Goal: Answer question/provide support

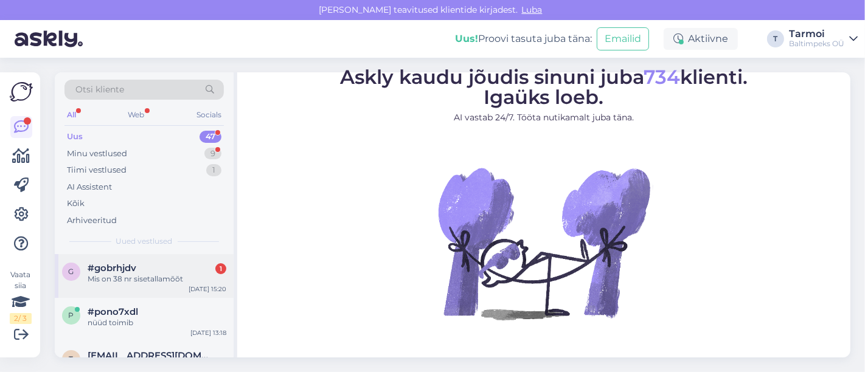
click at [153, 277] on div "Mis on 38 nr sisetallamõõt" at bounding box center [157, 279] width 139 height 11
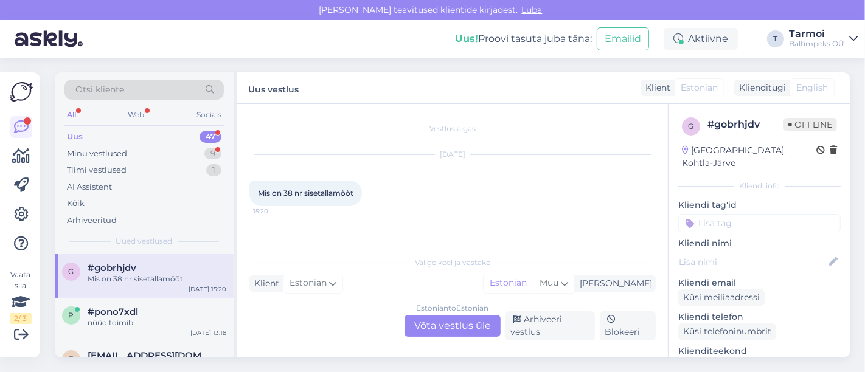
drag, startPoint x: 207, startPoint y: 48, endPoint x: 302, endPoint y: -12, distance: 112.0
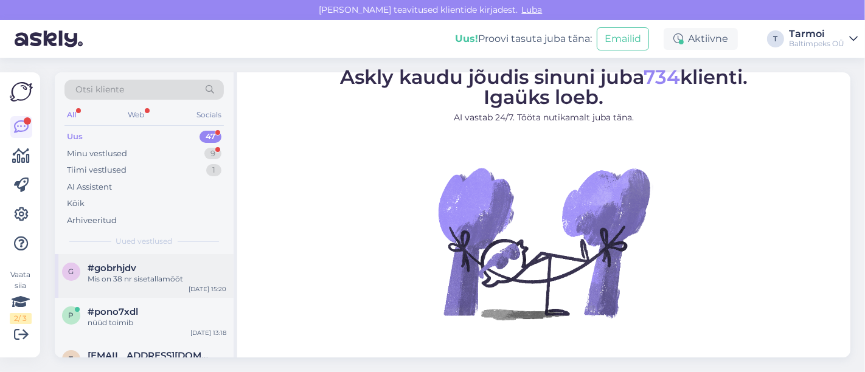
drag, startPoint x: 156, startPoint y: 269, endPoint x: 150, endPoint y: 279, distance: 10.6
click at [150, 279] on div "Mis on 38 nr sisetallamõõt" at bounding box center [157, 279] width 139 height 11
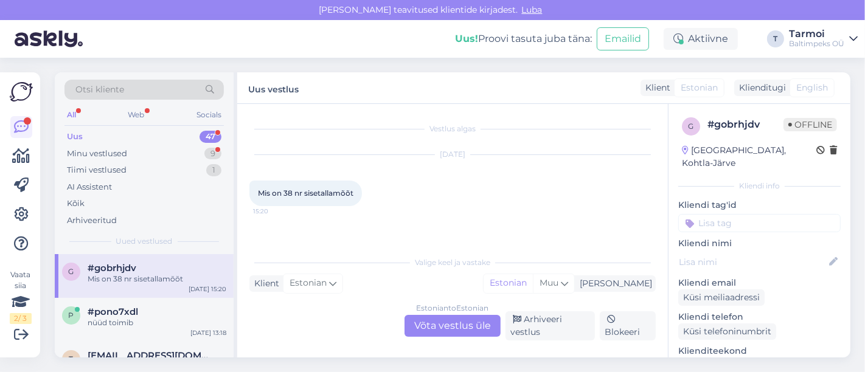
click at [150, 279] on div "Mis on 38 nr sisetallamõõt" at bounding box center [157, 279] width 139 height 11
click at [483, 344] on div "Vestlus algas Sep 26 2025 Mis on 38 nr sisetallamõõt 15:20 Valige keel ja vasta…" at bounding box center [452, 231] width 431 height 254
click at [465, 330] on div "Estonian to Estonian Võta vestlus üle" at bounding box center [452, 326] width 96 height 22
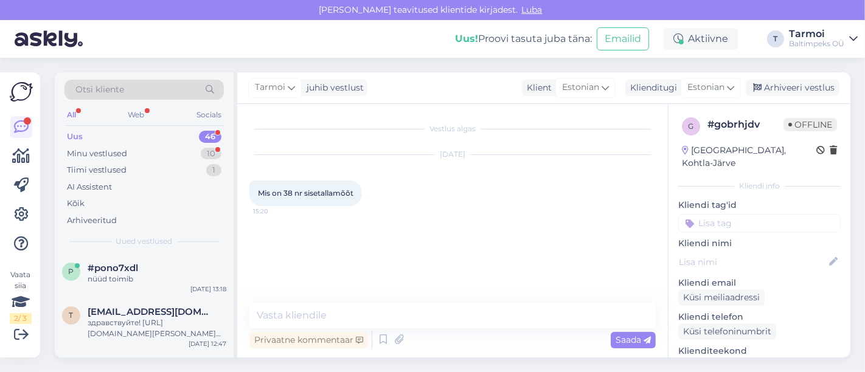
drag, startPoint x: 465, startPoint y: 330, endPoint x: 428, endPoint y: 326, distance: 37.9
click at [428, 326] on textarea at bounding box center [452, 316] width 406 height 26
drag, startPoint x: 428, startPoint y: 326, endPoint x: 393, endPoint y: 323, distance: 34.2
click at [393, 323] on textarea at bounding box center [452, 316] width 406 height 26
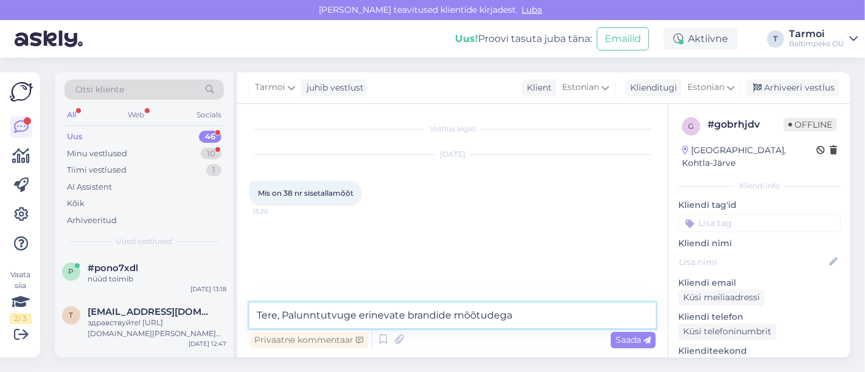
click at [321, 322] on textarea "Tere, Palunntutvuge erinevate brandide mõõtudega" at bounding box center [452, 316] width 406 height 26
click at [511, 308] on textarea "Tere, Palun tutvuge erinevate brandide mõõtudega" at bounding box center [452, 316] width 406 height 26
paste textarea "https://www.popsport.ee/suuruste-tabelid"
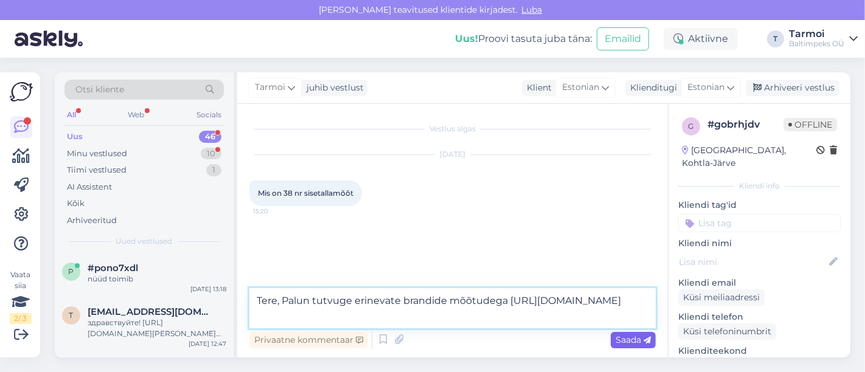
type textarea "Tere, Palun tutvuge erinevate brandide mõõtudega https://www.popsport.ee/suurus…"
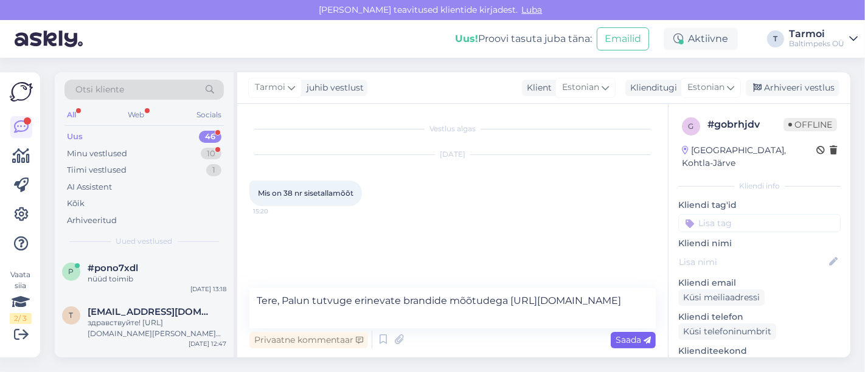
click at [619, 336] on span "Saada" at bounding box center [632, 340] width 35 height 11
